Goal: Task Accomplishment & Management: Manage account settings

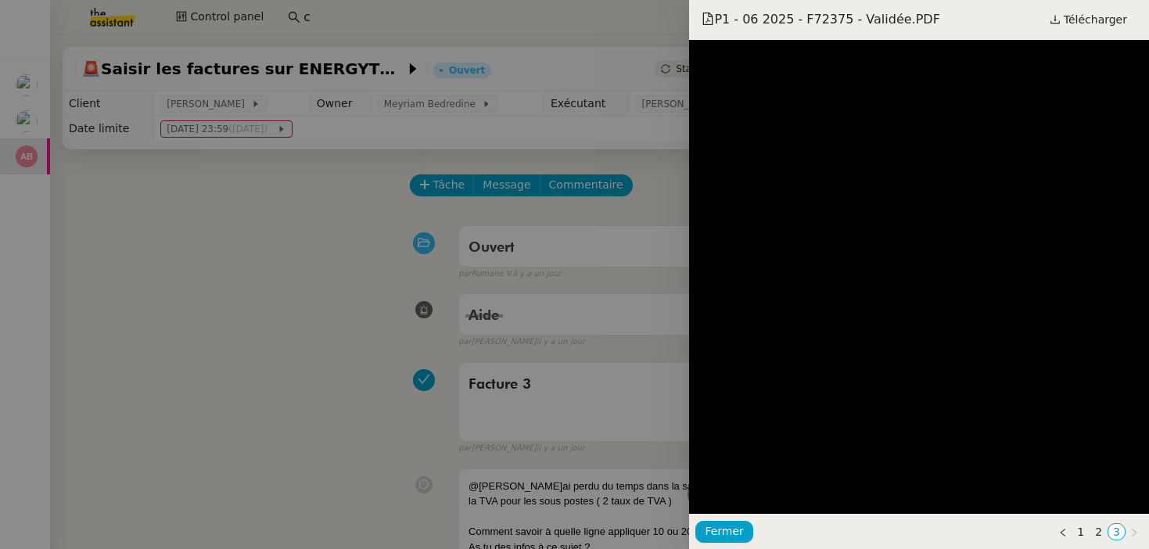
scroll to position [1489, 0]
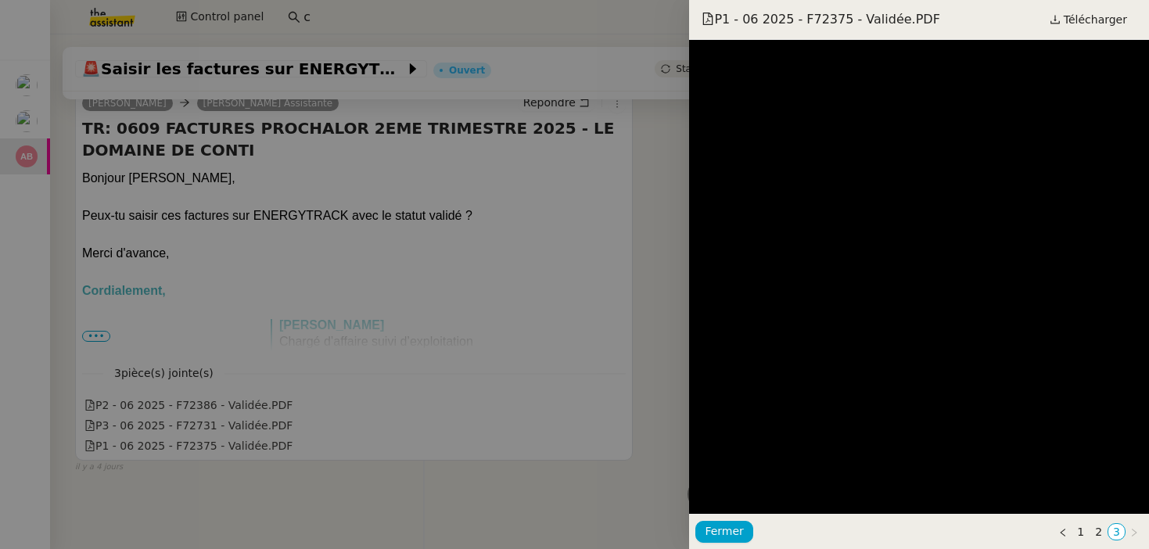
click at [54, 196] on div at bounding box center [574, 274] width 1149 height 549
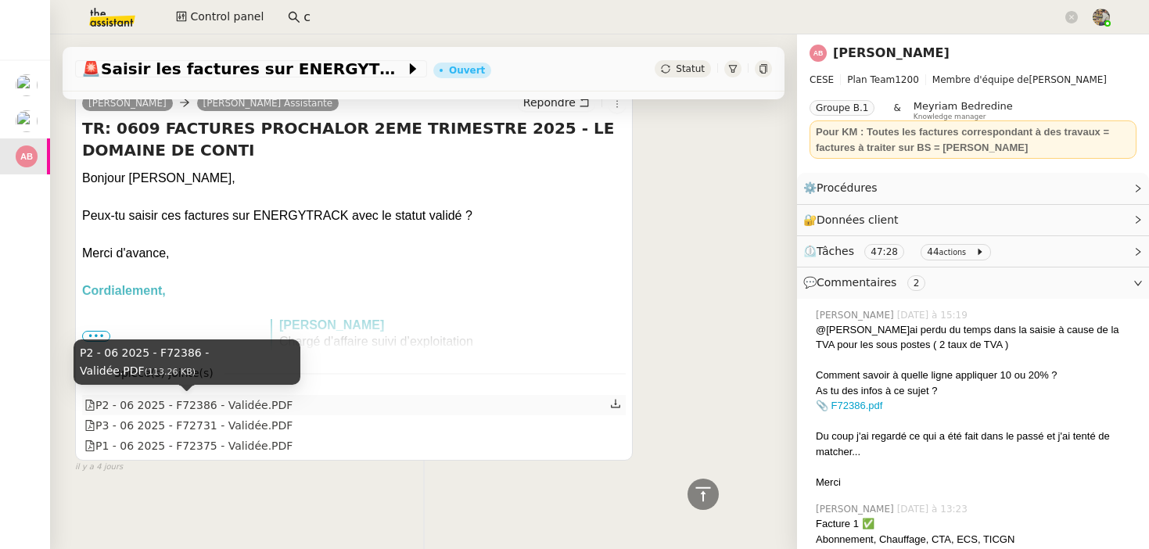
click at [186, 412] on div "P2 - 06 2025 - F72386 - Validée.PDF" at bounding box center [188, 405] width 208 height 18
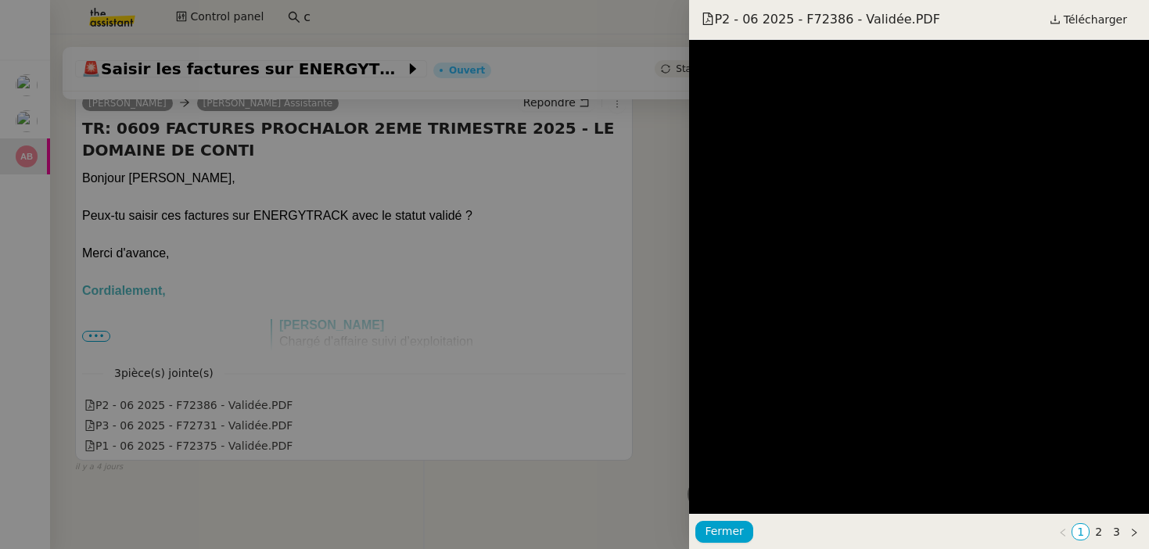
click at [519, 192] on div at bounding box center [574, 274] width 1149 height 549
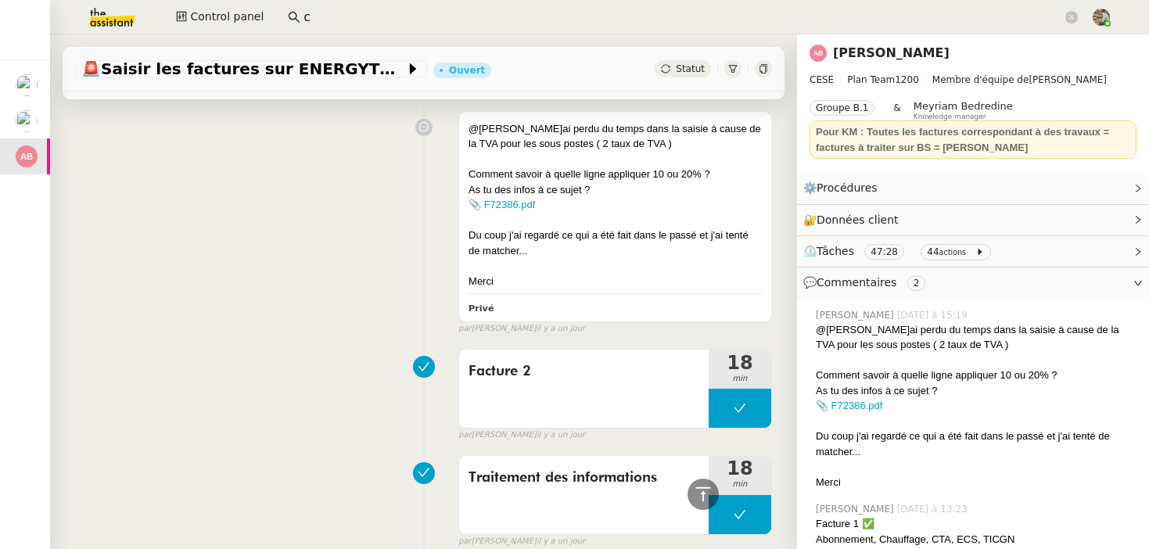
scroll to position [0, 0]
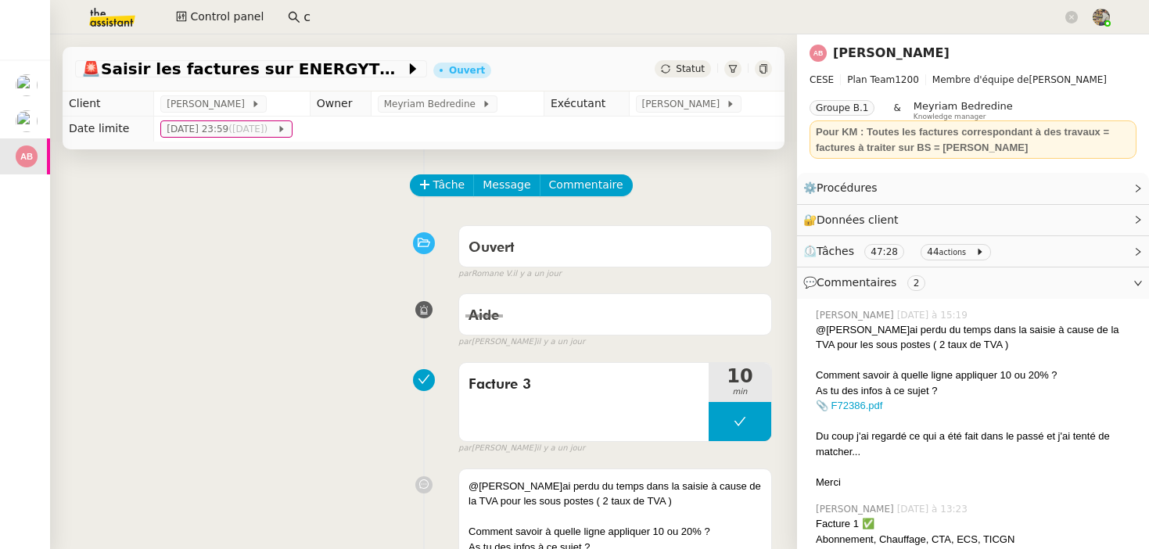
click at [690, 62] on div "Statut" at bounding box center [683, 68] width 56 height 17
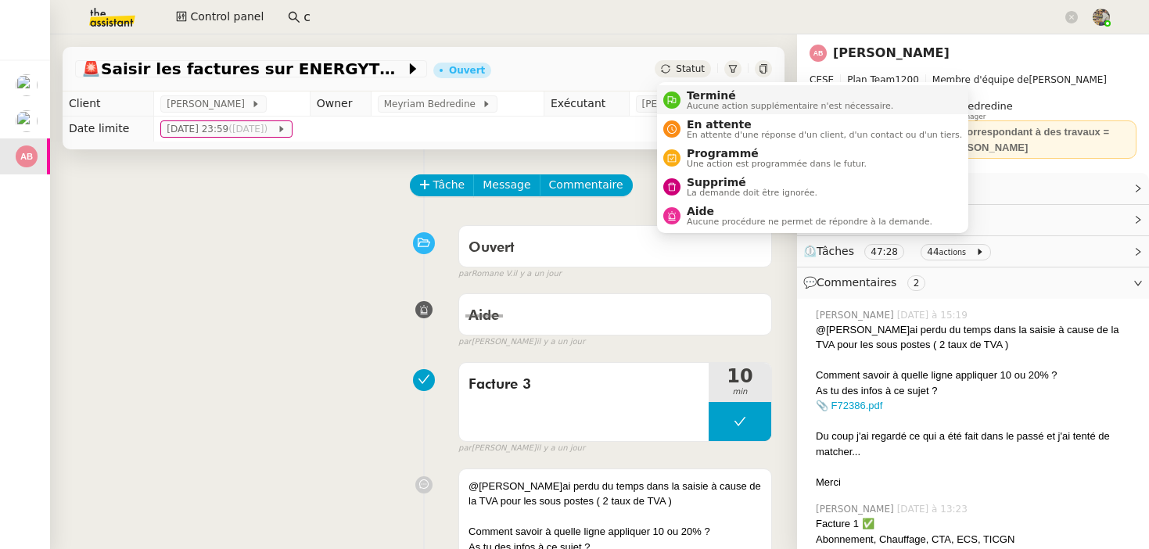
click at [687, 98] on span "Terminé" at bounding box center [790, 95] width 206 height 13
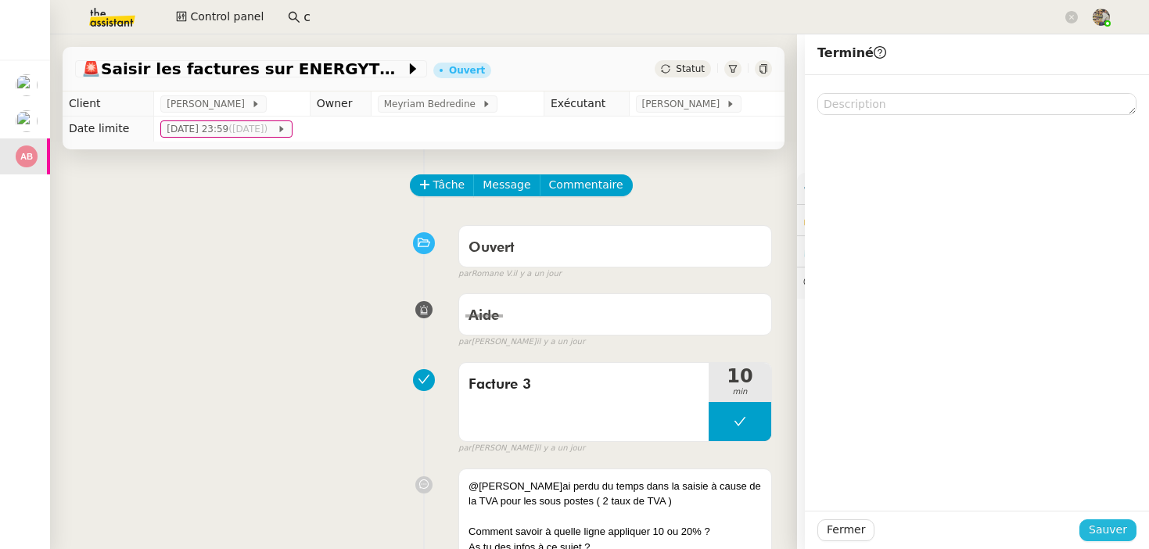
click at [1115, 527] on span "Sauver" at bounding box center [1108, 530] width 38 height 18
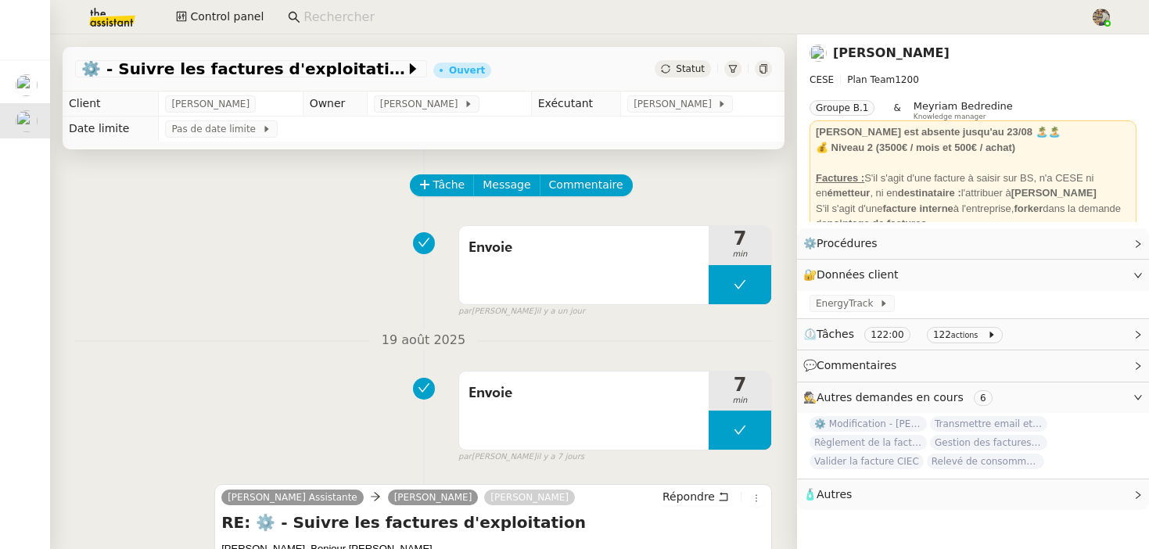
scroll to position [229, 0]
